Goal: Register for event/course

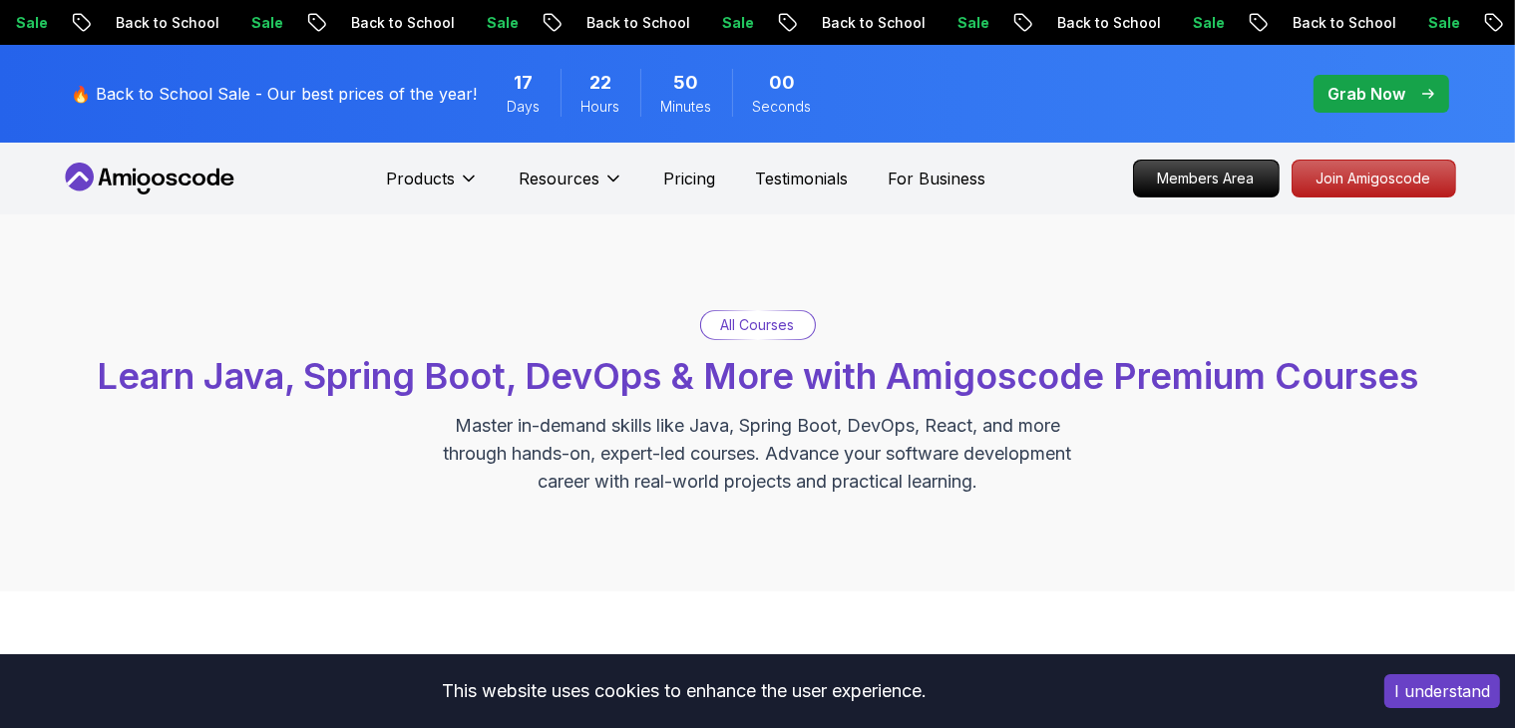
click at [758, 323] on p "All Courses" at bounding box center [758, 325] width 74 height 20
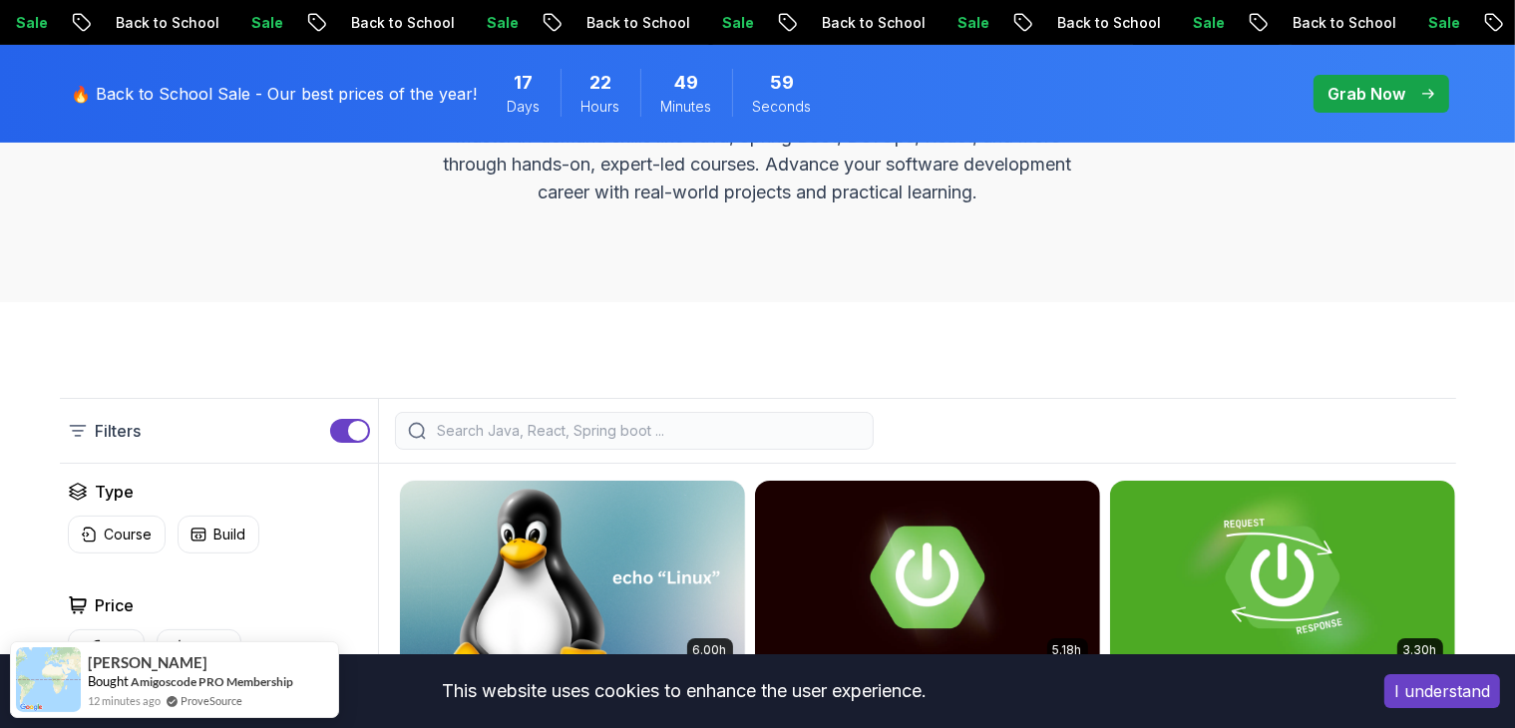
scroll to position [291, 0]
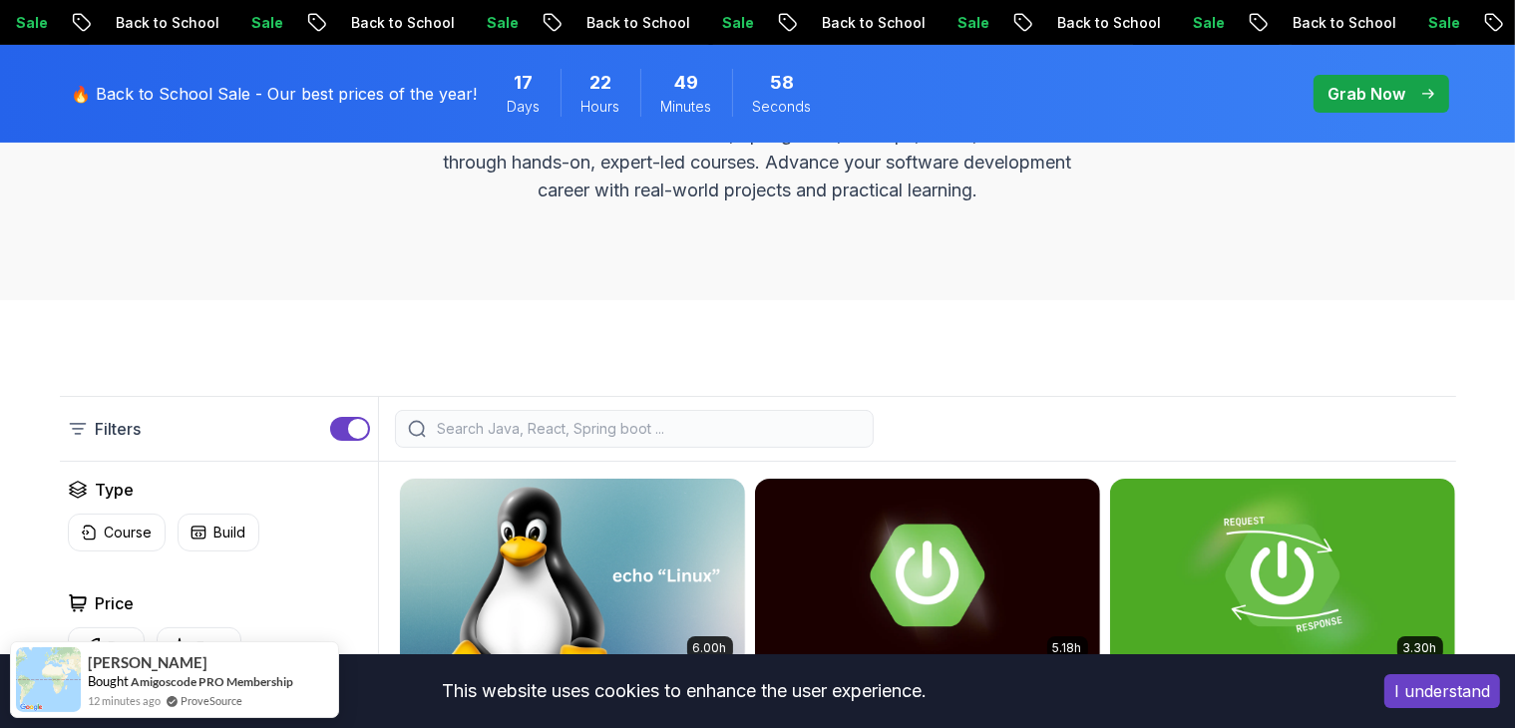
click at [488, 426] on input "search" at bounding box center [647, 429] width 427 height 20
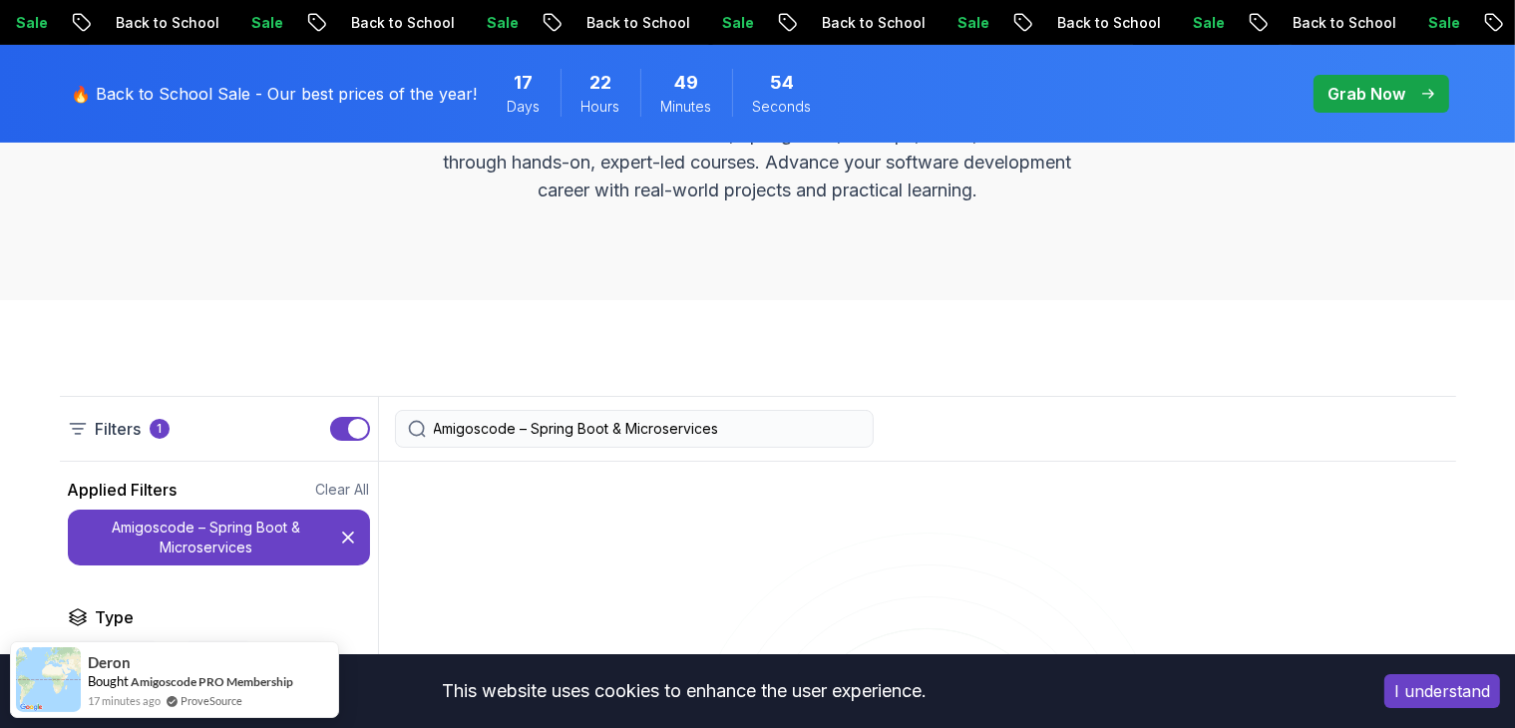
click at [527, 434] on input "Amigoscode – Spring Boot & Microservices" at bounding box center [647, 429] width 427 height 20
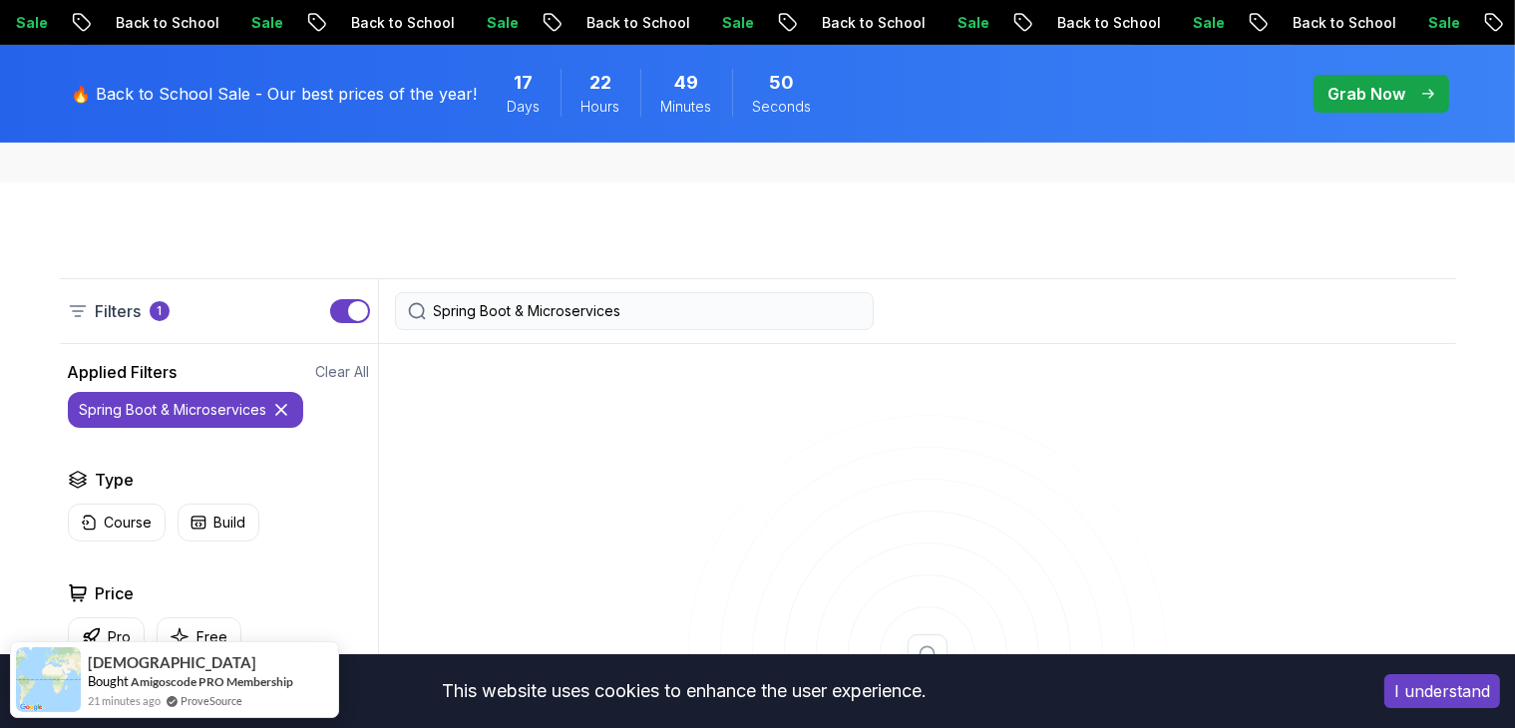
scroll to position [407, 0]
click at [655, 305] on input "Spring Boot & Microservices" at bounding box center [647, 313] width 427 height 20
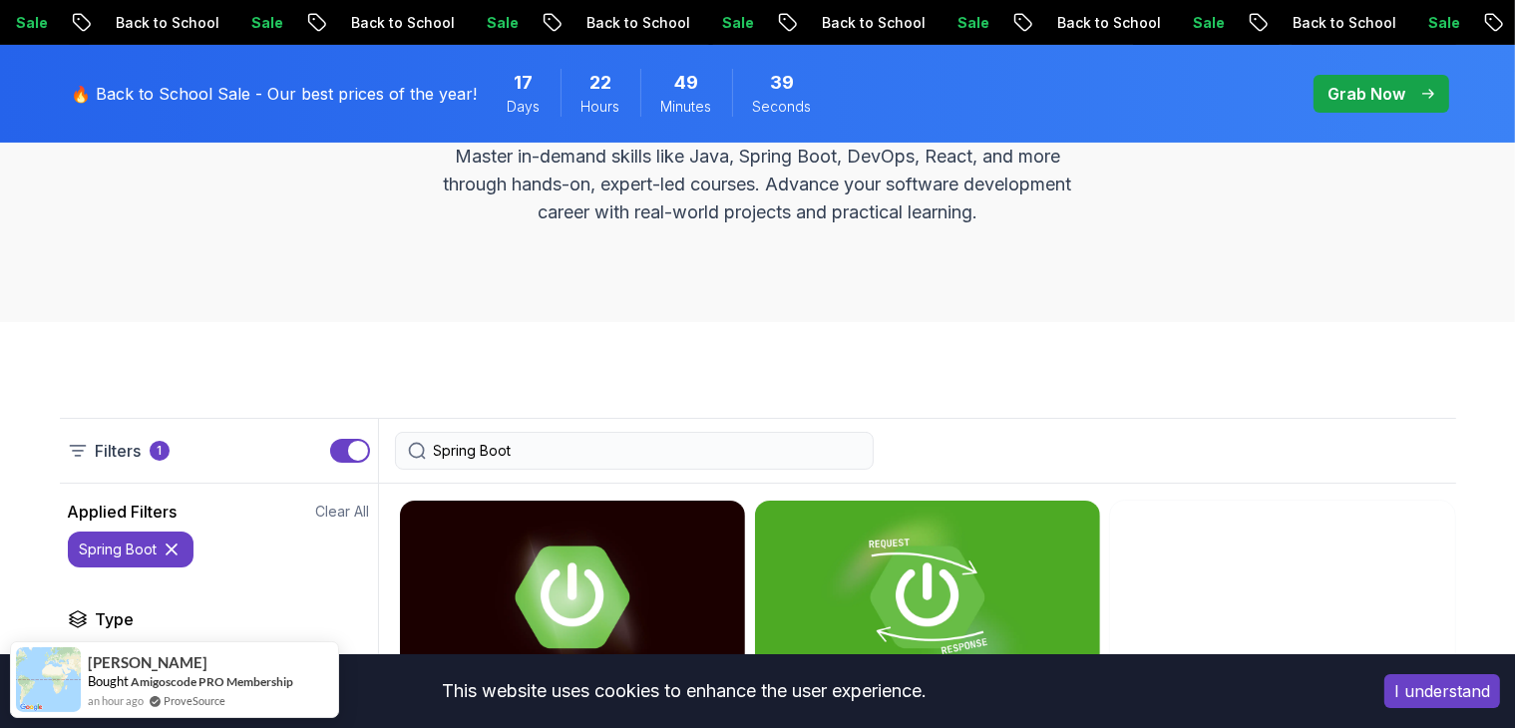
scroll to position [271, 0]
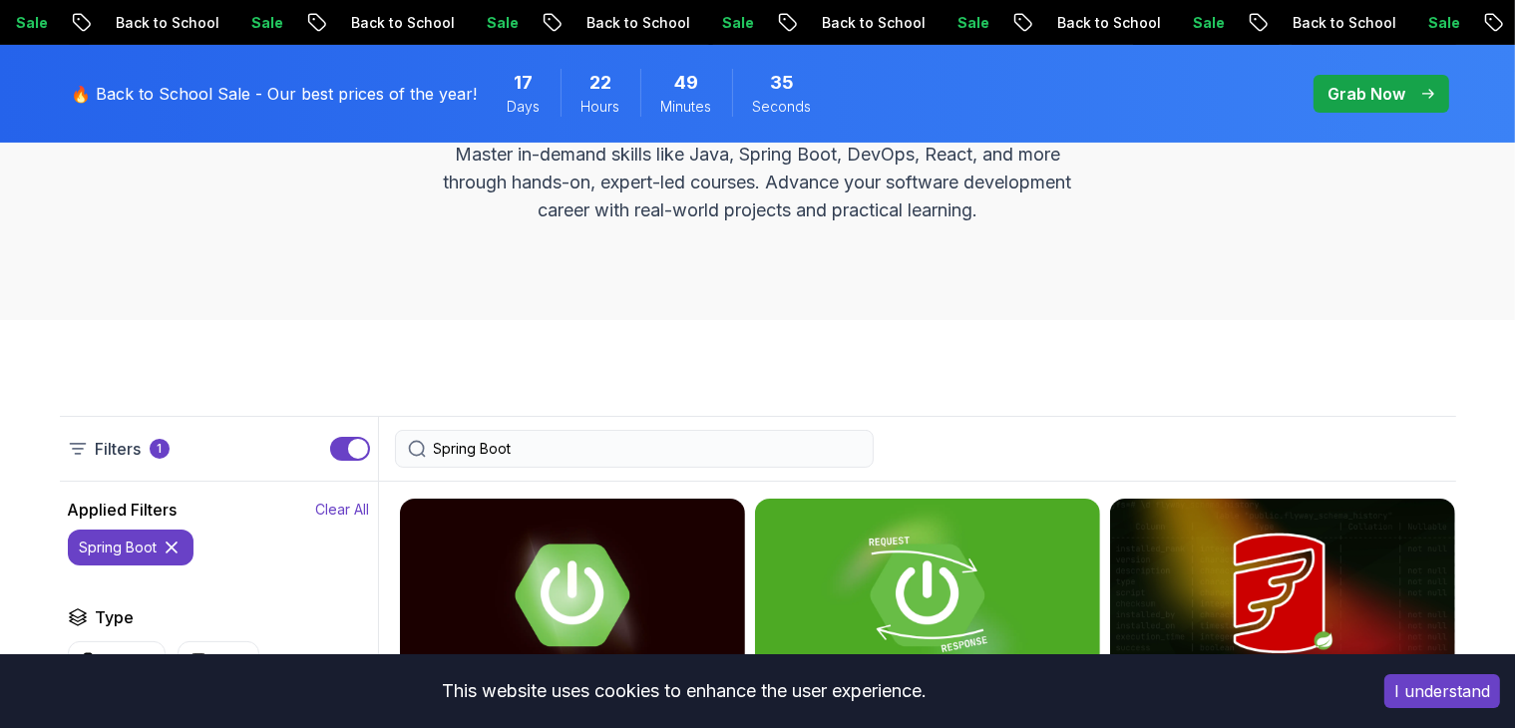
type input "Spring Boot"
click at [329, 513] on p "Clear All" at bounding box center [343, 510] width 54 height 20
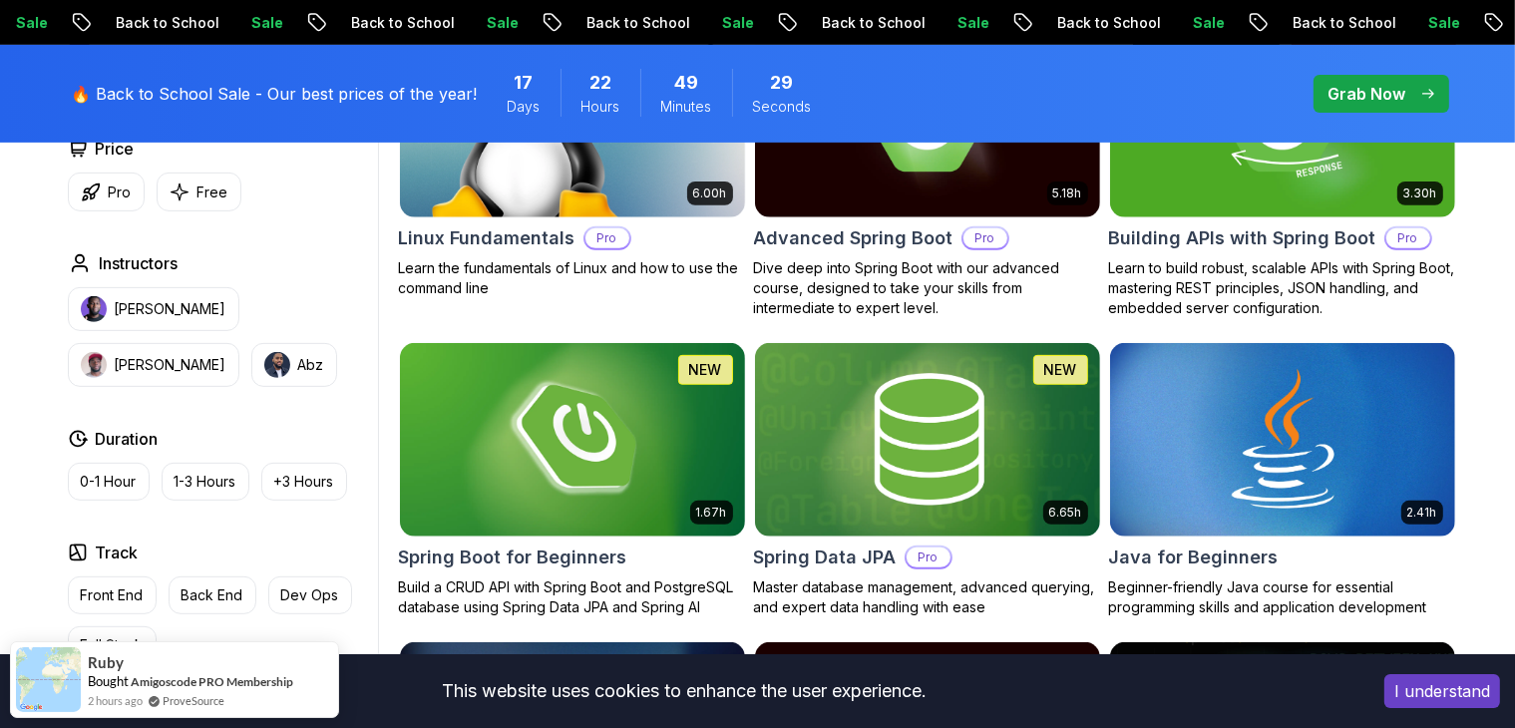
scroll to position [828, 0]
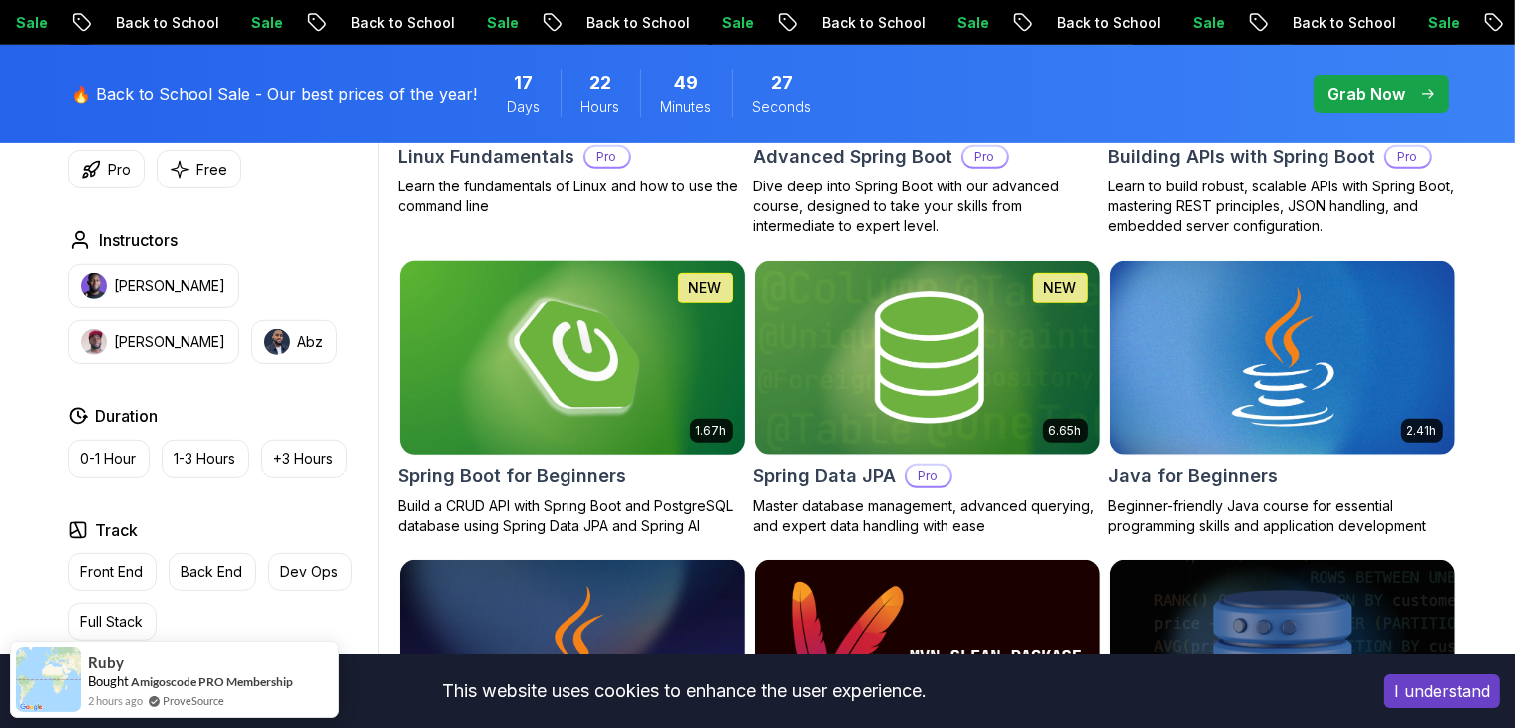
click at [624, 356] on img at bounding box center [572, 357] width 362 height 203
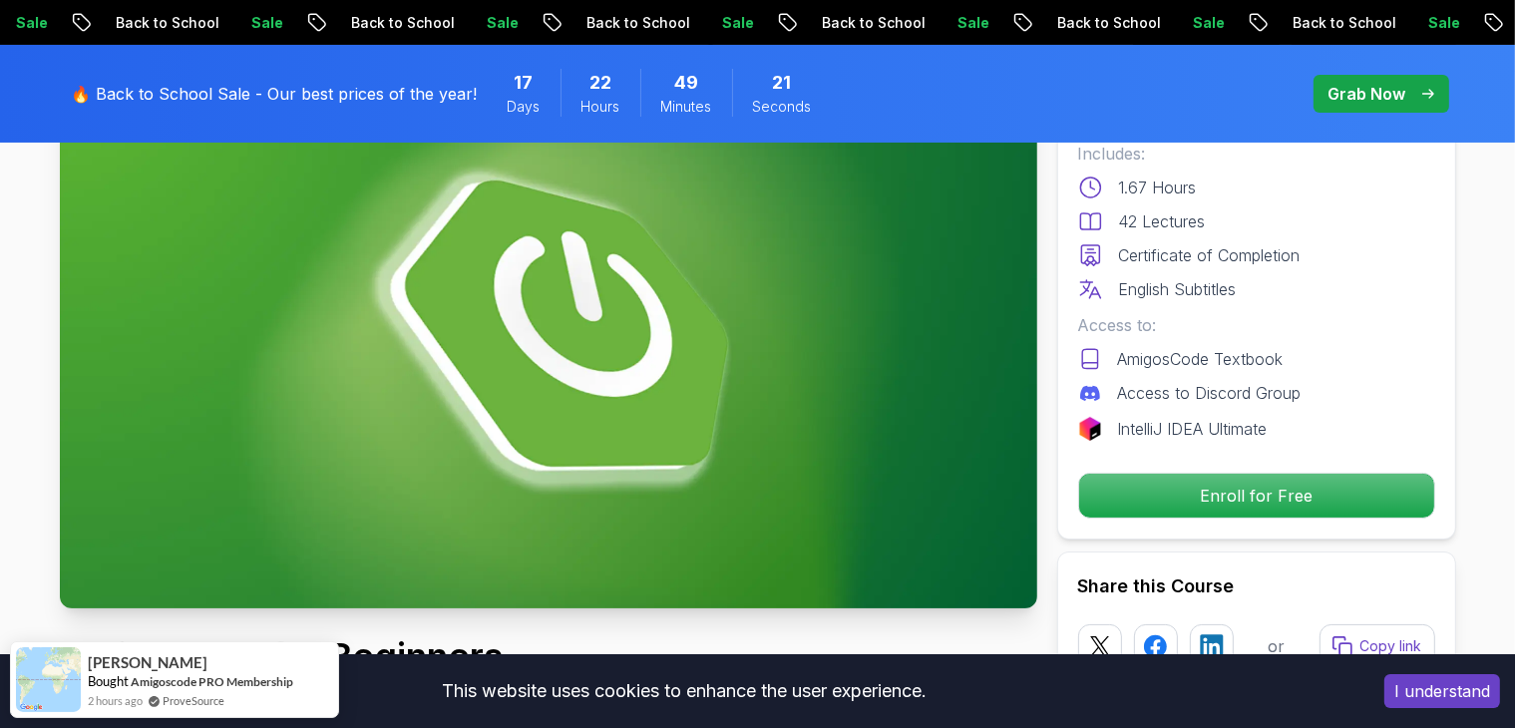
scroll to position [211, 0]
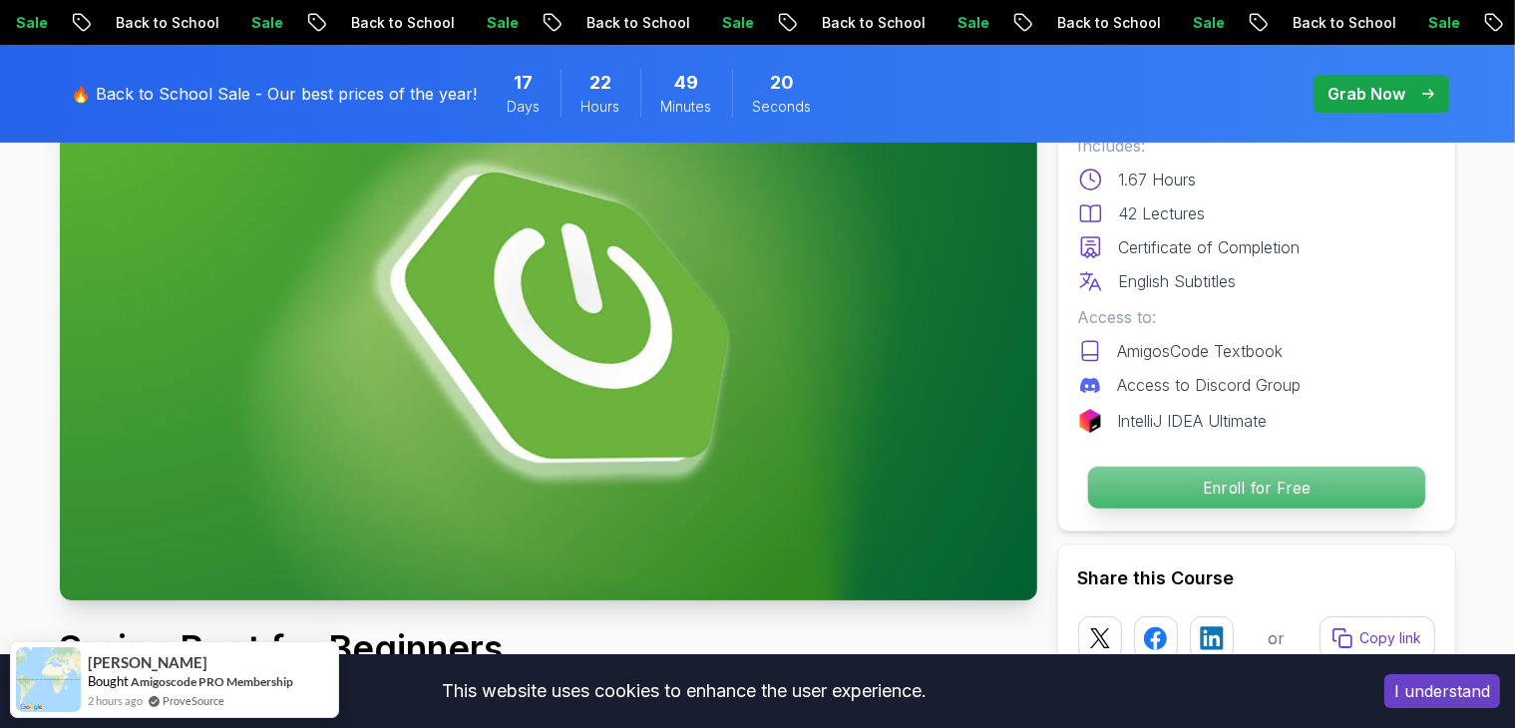
click at [1143, 472] on p "Enroll for Free" at bounding box center [1255, 488] width 337 height 42
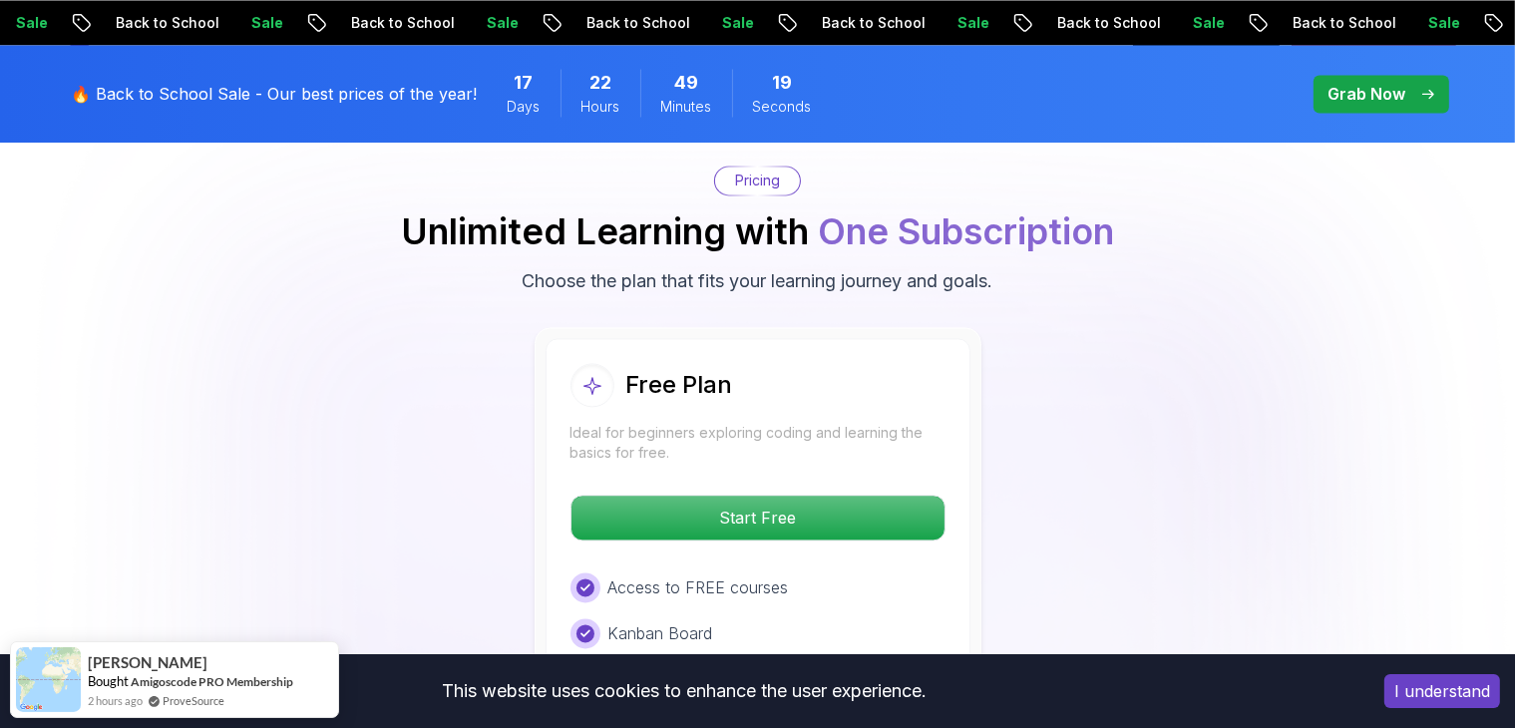
scroll to position [4054, 0]
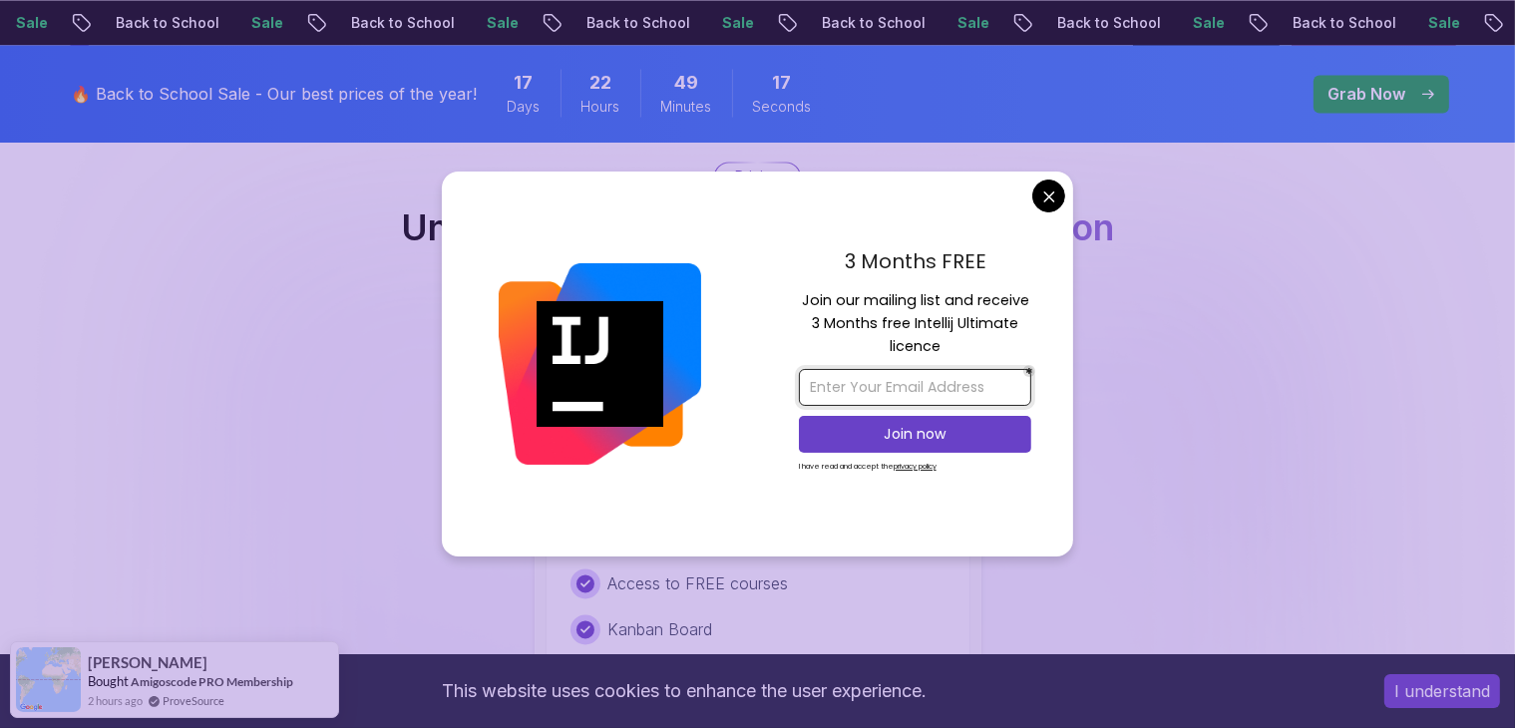
click at [868, 406] on input "email" at bounding box center [915, 387] width 232 height 37
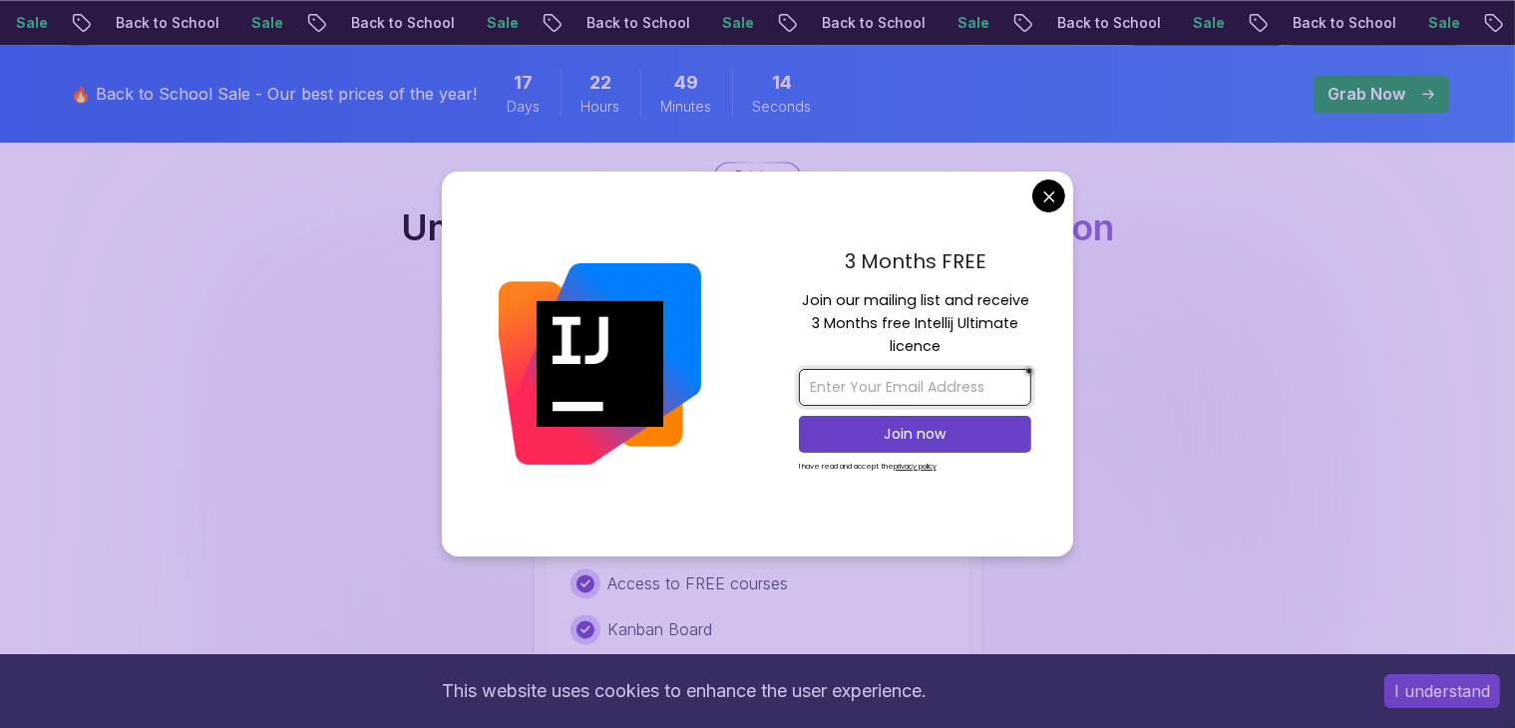
drag, startPoint x: 868, startPoint y: 462, endPoint x: 959, endPoint y: 388, distance: 117.0
click at [959, 388] on div "Join now I have read and accept the privacy policy" at bounding box center [915, 420] width 232 height 123
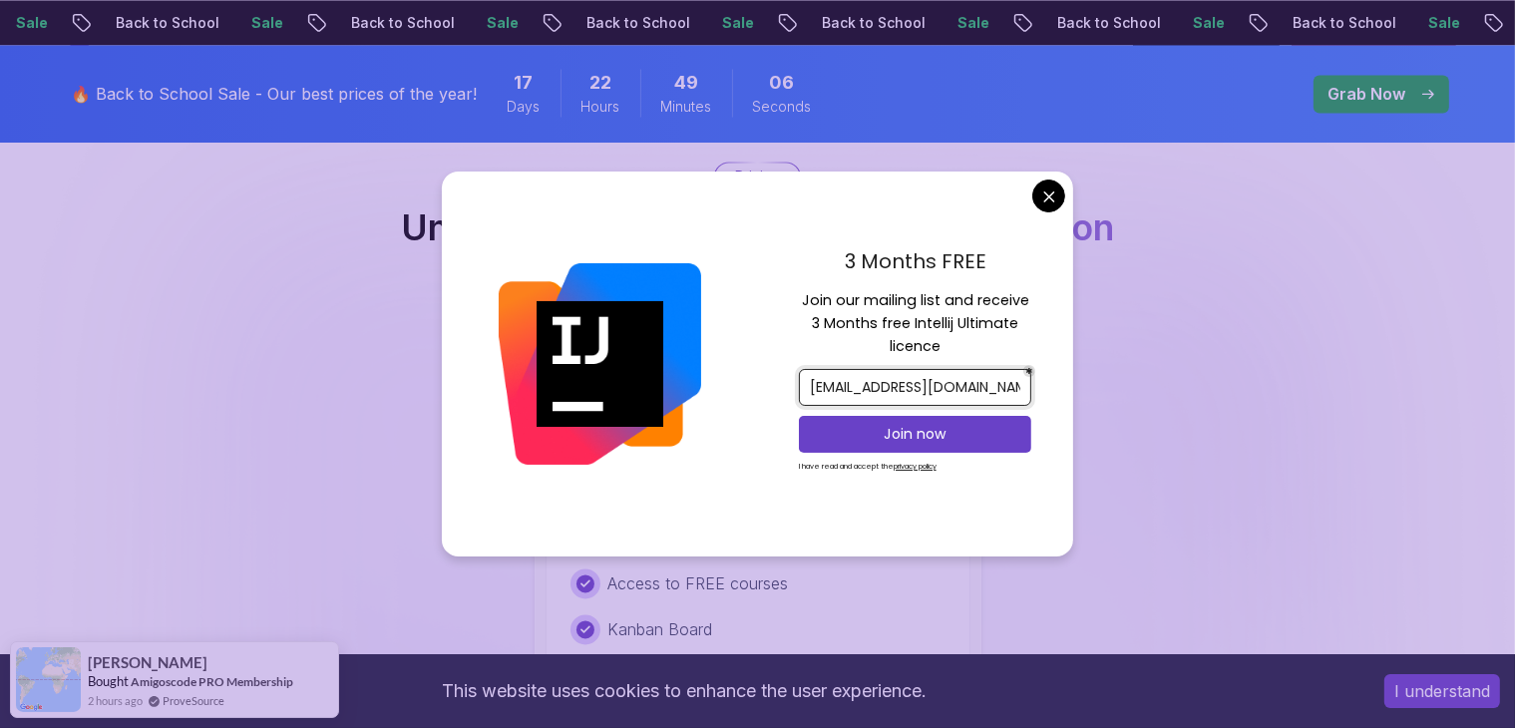
scroll to position [0, 9]
type input "[EMAIL_ADDRESS][DOMAIN_NAME]"
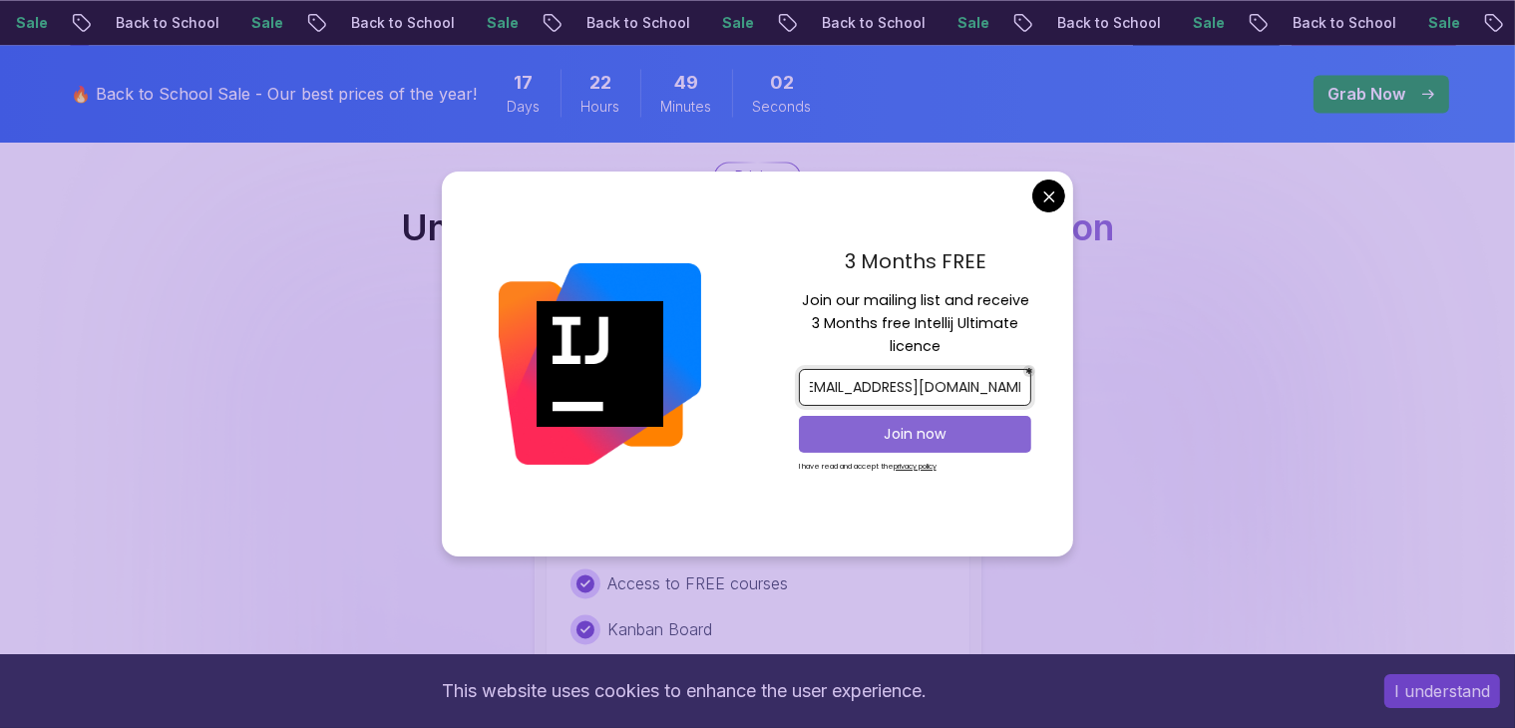
scroll to position [0, 0]
click at [926, 423] on button "Join now" at bounding box center [915, 434] width 232 height 37
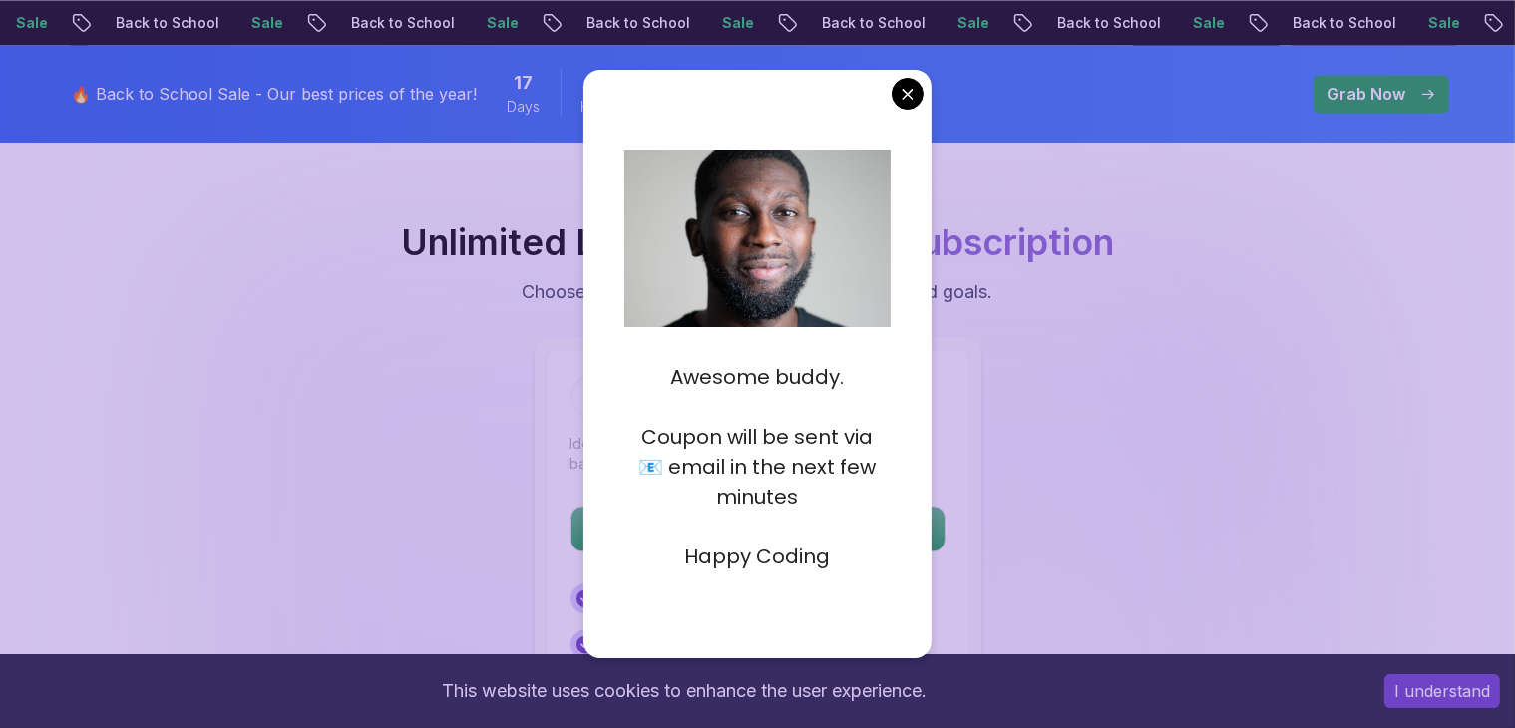
scroll to position [4018, 0]
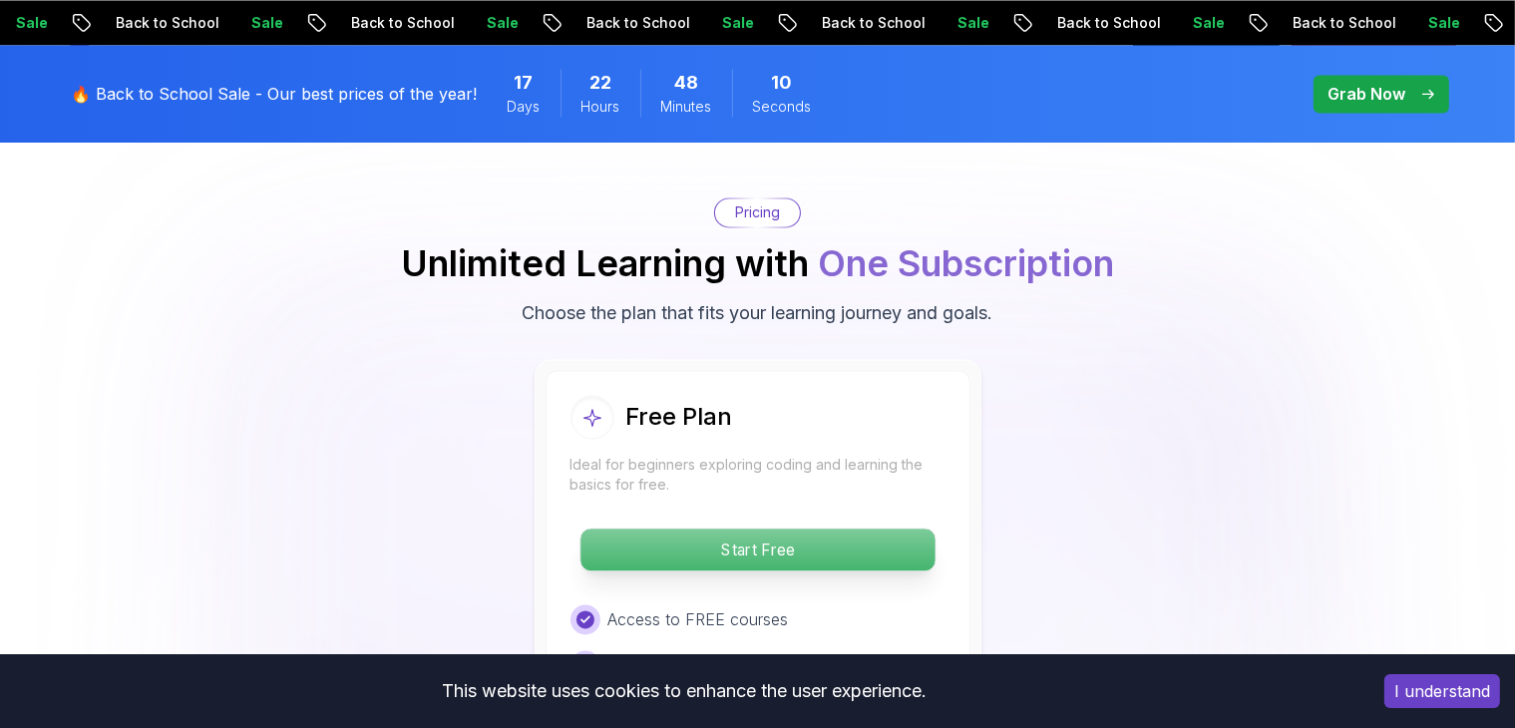
click at [758, 529] on p "Start Free" at bounding box center [758, 550] width 354 height 42
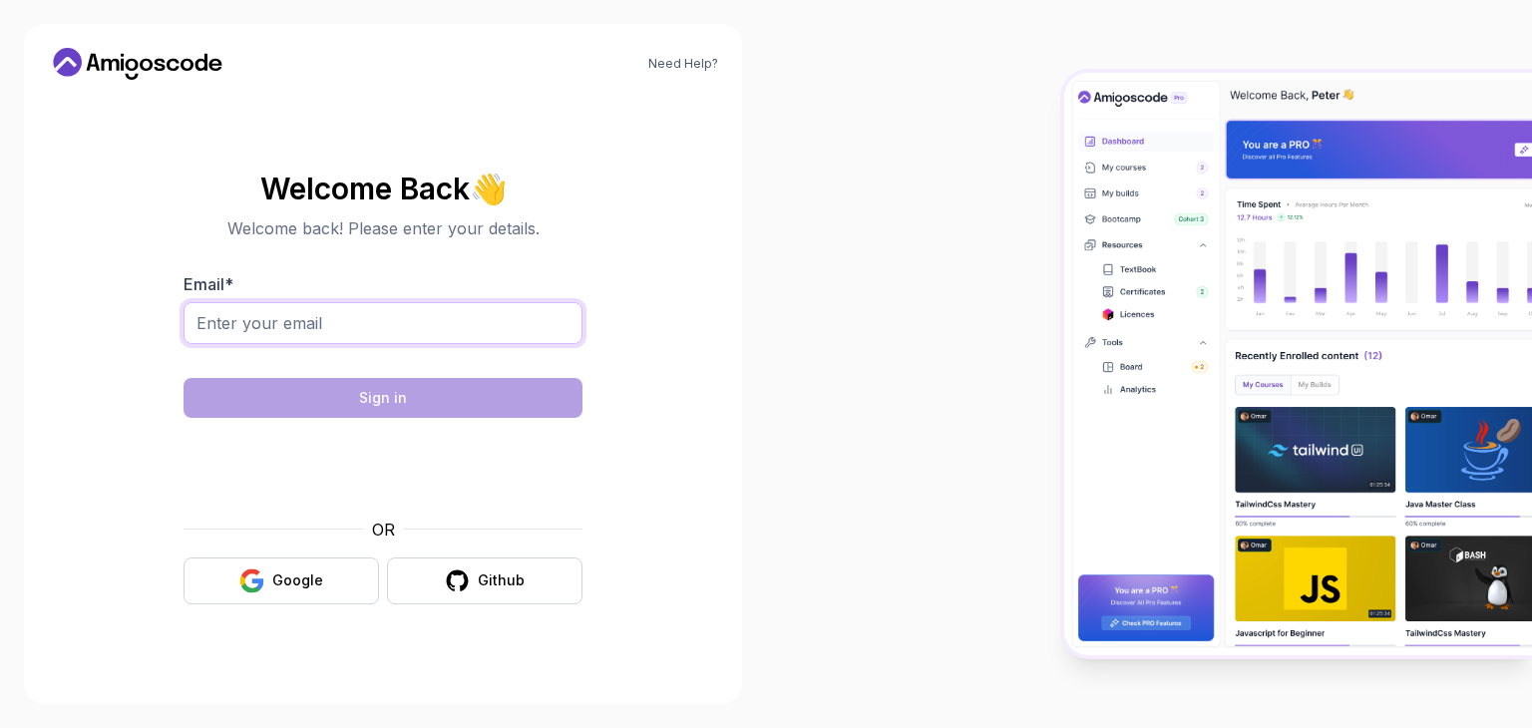
click at [332, 327] on input "Email *" at bounding box center [383, 323] width 399 height 42
type input "[EMAIL_ADDRESS][DOMAIN_NAME]"
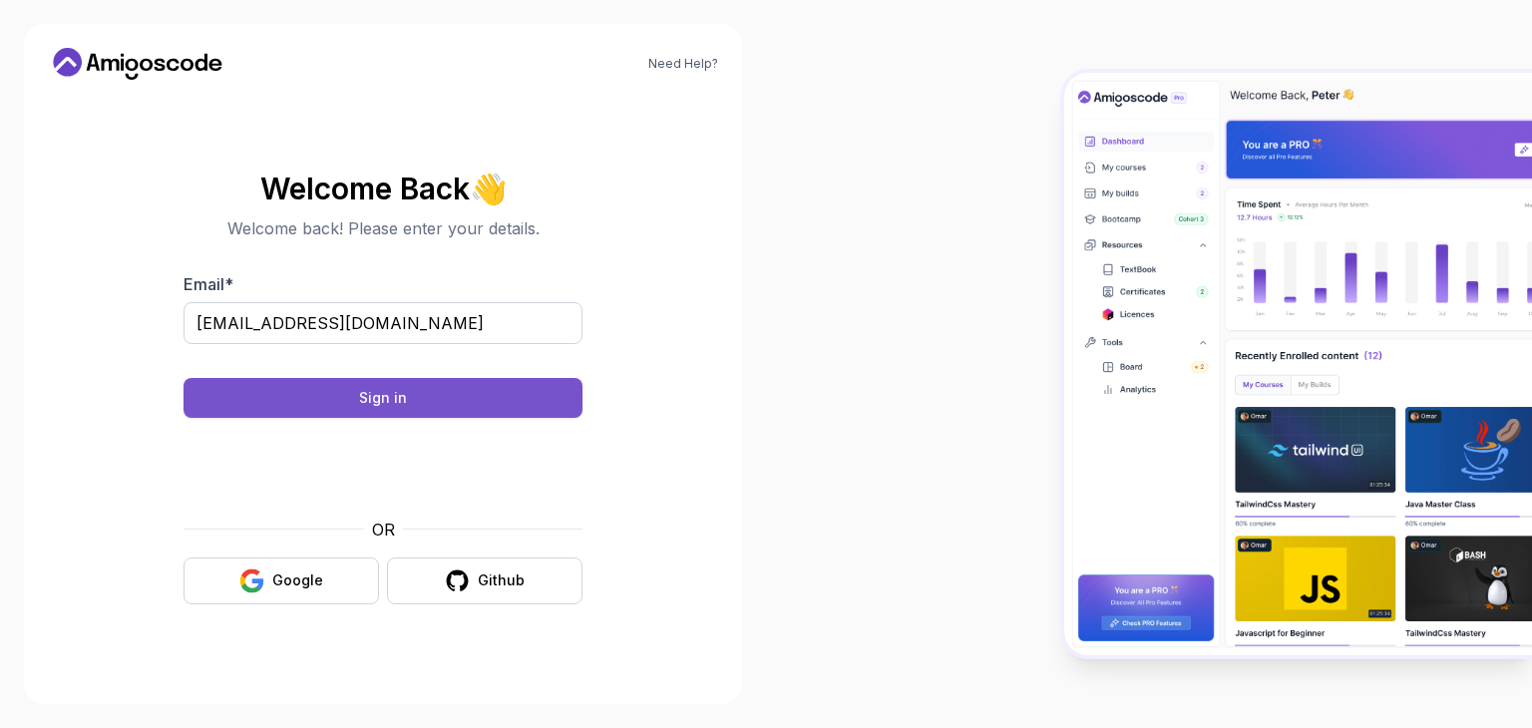
click at [464, 391] on button "Sign in" at bounding box center [383, 398] width 399 height 40
